Goal: Find specific page/section: Find specific page/section

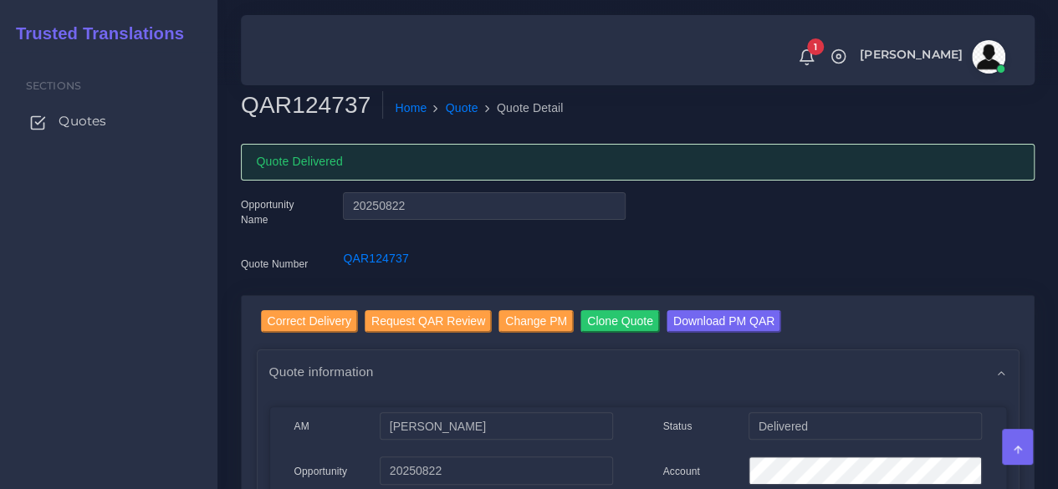
click at [75, 120] on span "Quotes" at bounding box center [83, 121] width 48 height 18
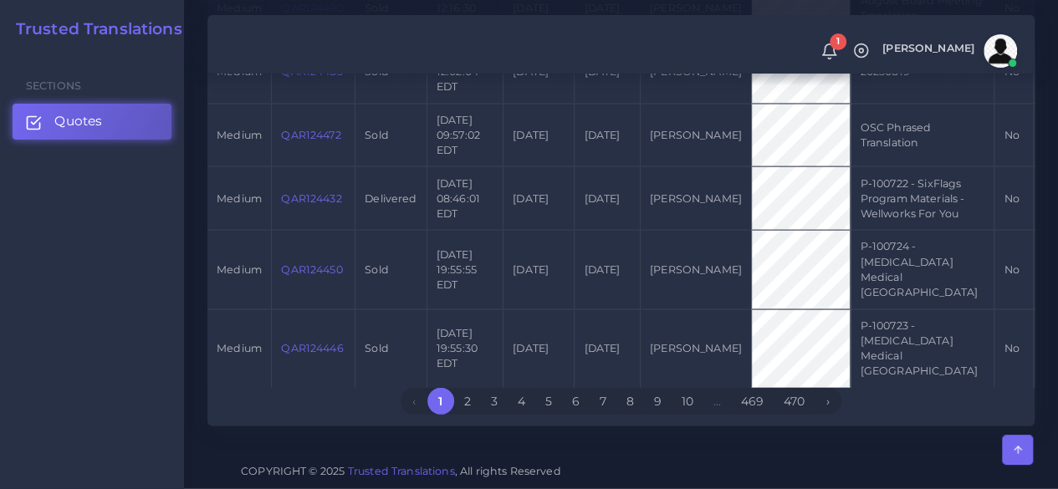
scroll to position [2258, 0]
click at [84, 118] on span "Quotes" at bounding box center [83, 121] width 48 height 18
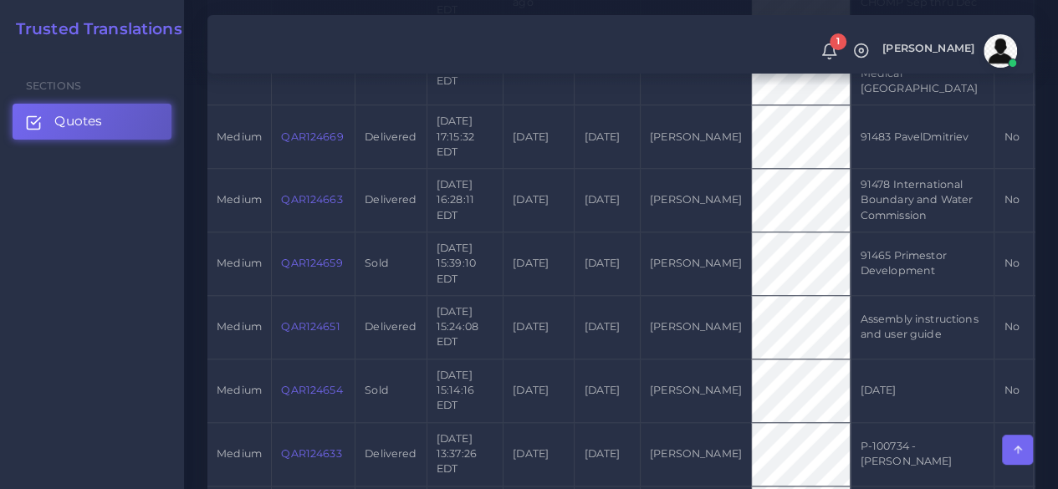
scroll to position [1255, 0]
